Goal: Task Accomplishment & Management: Complete application form

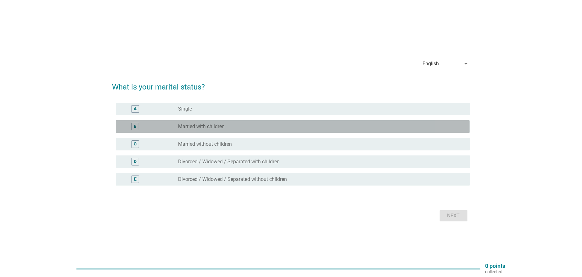
click at [188, 127] on label "Married with children" at bounding box center [201, 127] width 47 height 6
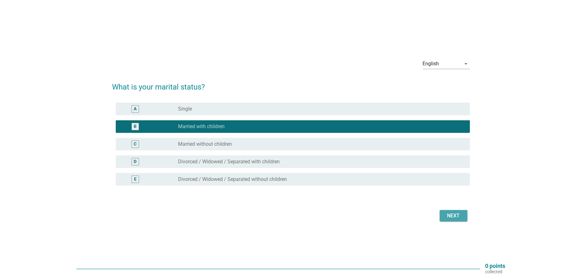
click at [449, 215] on div "Next" at bounding box center [454, 216] width 18 height 8
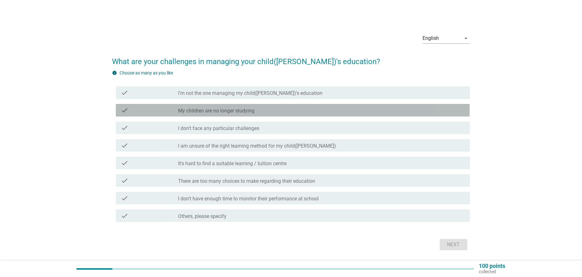
click at [283, 110] on div "check_box_outline_blank My children are no longer studying" at bounding box center [321, 111] width 286 height 8
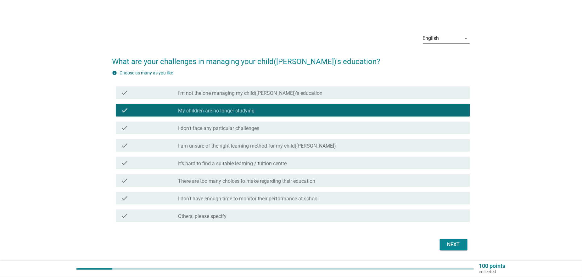
click at [452, 244] on div "Next" at bounding box center [454, 245] width 18 height 8
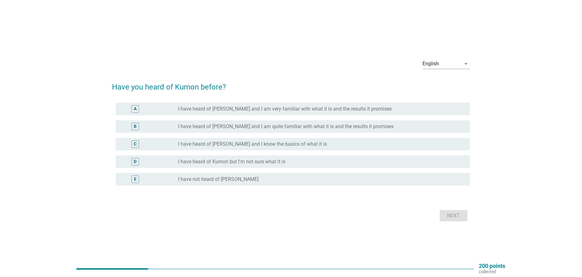
click at [231, 180] on label "I have not heard of [PERSON_NAME]" at bounding box center [218, 179] width 81 height 6
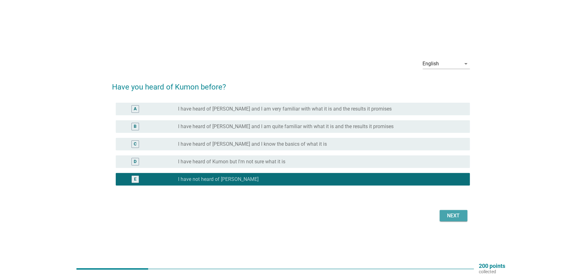
click at [451, 214] on div "Next" at bounding box center [454, 216] width 18 height 8
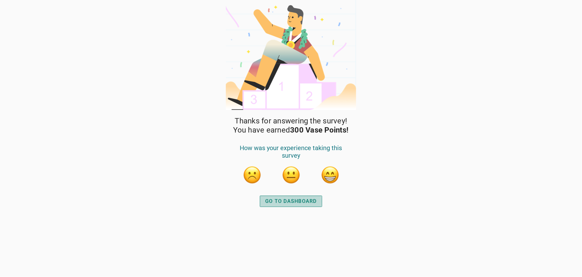
click at [299, 202] on div "GO TO DASHBOARD" at bounding box center [291, 202] width 52 height 8
